Goal: Information Seeking & Learning: Find specific fact

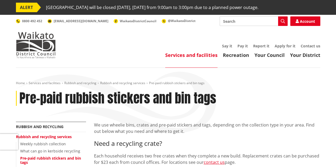
scroll to position [53, 0]
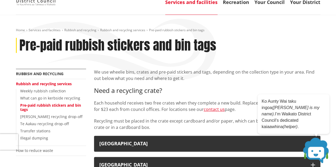
click at [35, 84] on link "Rubbish and recycling services" at bounding box center [44, 83] width 56 height 5
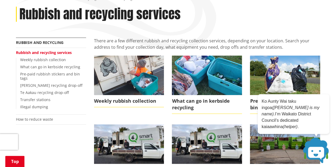
scroll to position [80, 0]
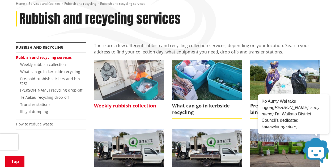
click at [122, 79] on img at bounding box center [129, 80] width 70 height 39
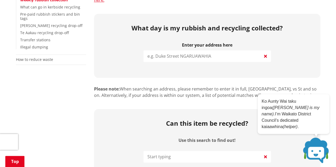
scroll to position [133, 0]
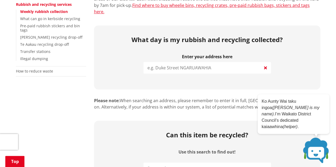
click at [176, 63] on input "search" at bounding box center [206, 68] width 127 height 12
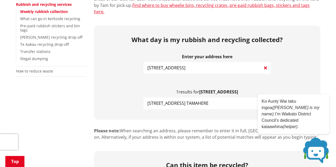
type input "[STREET_ADDRESS]"
click at [187, 100] on span "[STREET_ADDRESS] TAMAHERE" at bounding box center [177, 103] width 61 height 6
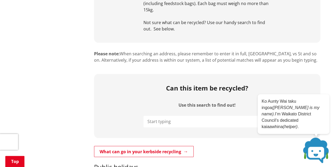
scroll to position [372, 0]
